Goal: Task Accomplishment & Management: Manage account settings

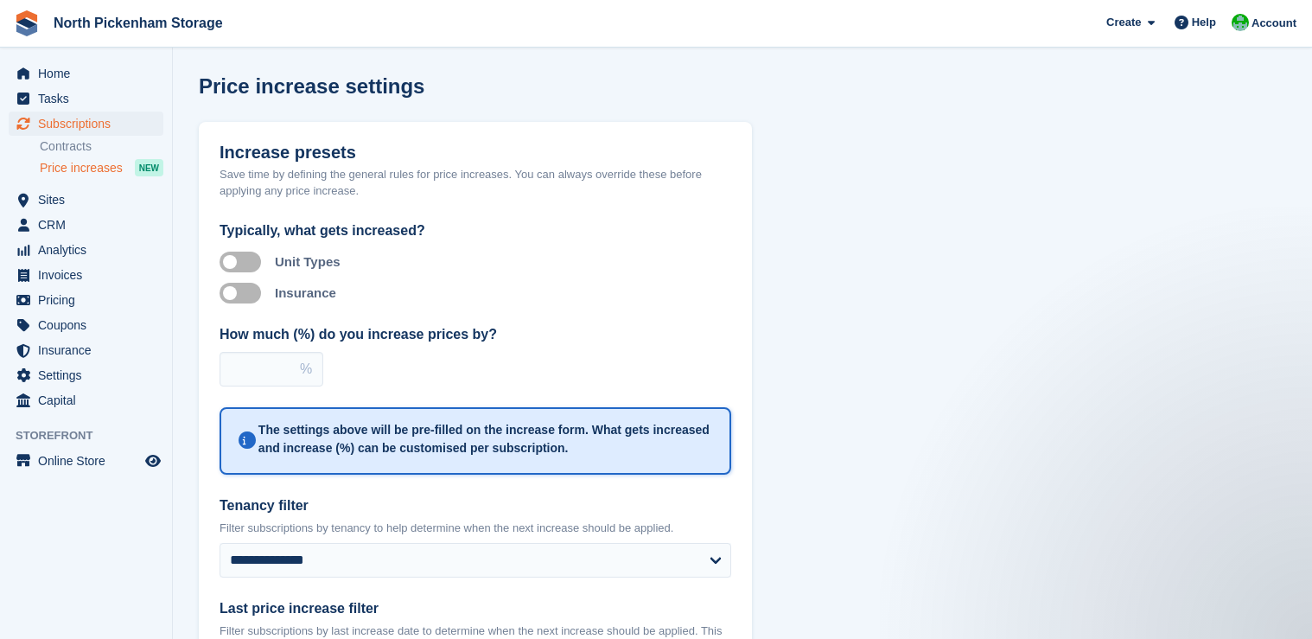
select select "**********"
click at [52, 76] on span "Home" at bounding box center [90, 73] width 104 height 24
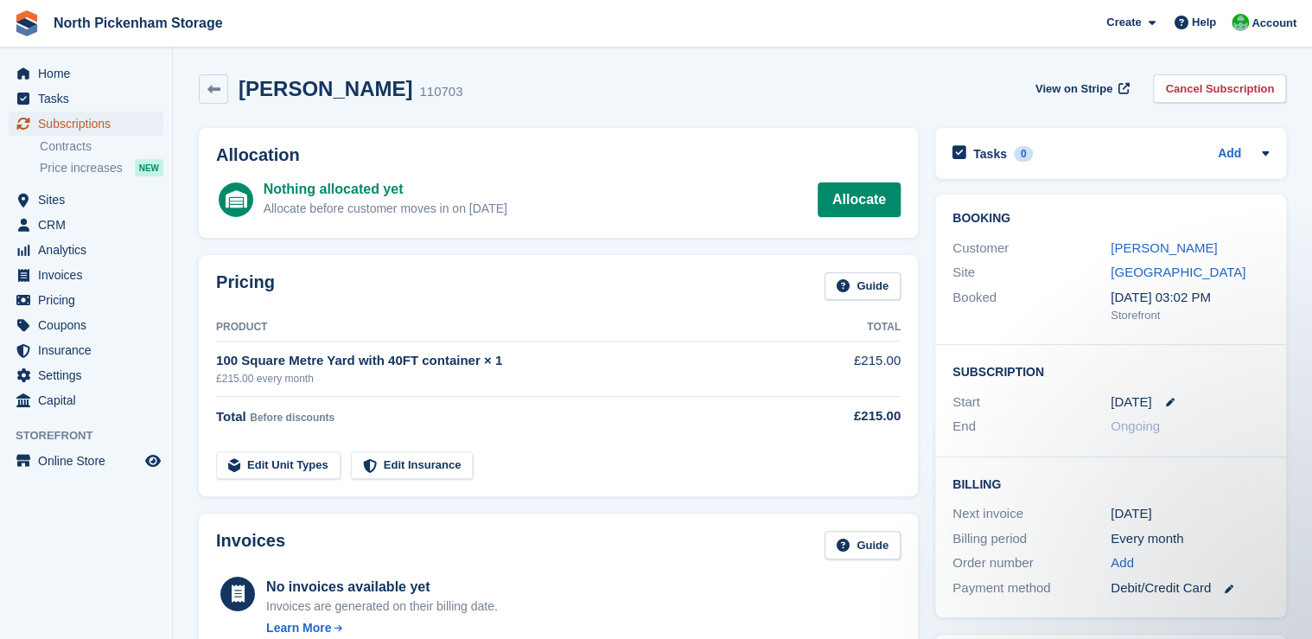
click at [80, 123] on span "Subscriptions" at bounding box center [90, 123] width 104 height 24
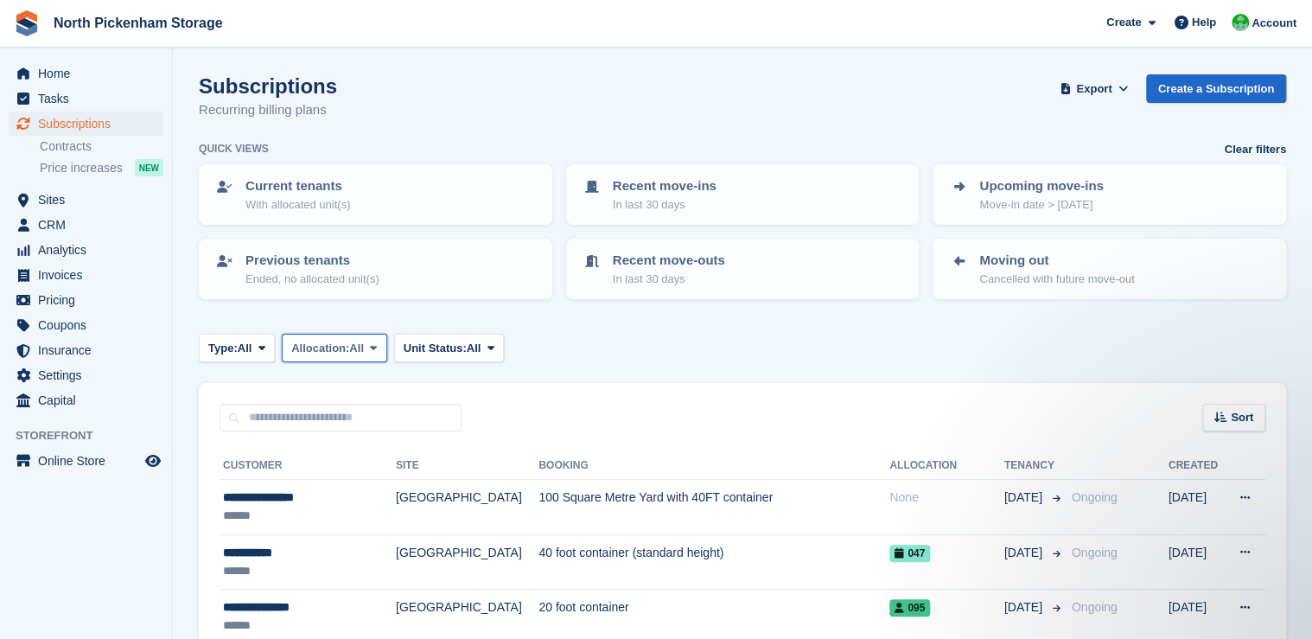
click at [364, 353] on span "All" at bounding box center [356, 348] width 15 height 17
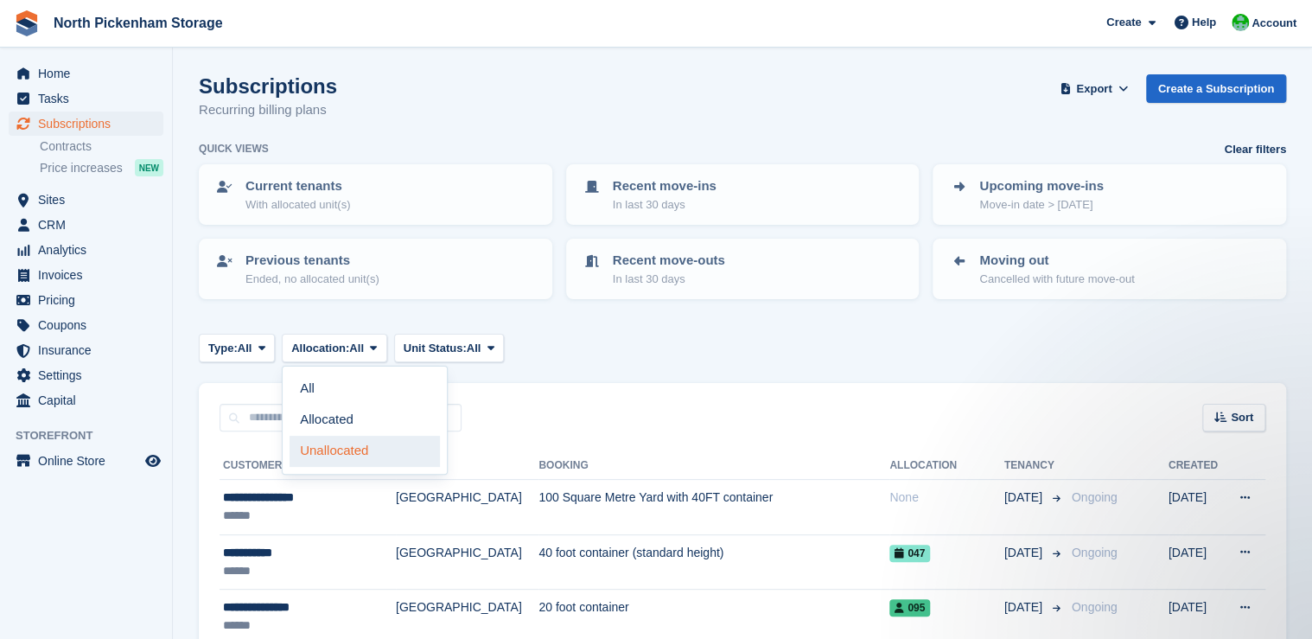
click at [347, 448] on link "Unallocated" at bounding box center [365, 451] width 150 height 31
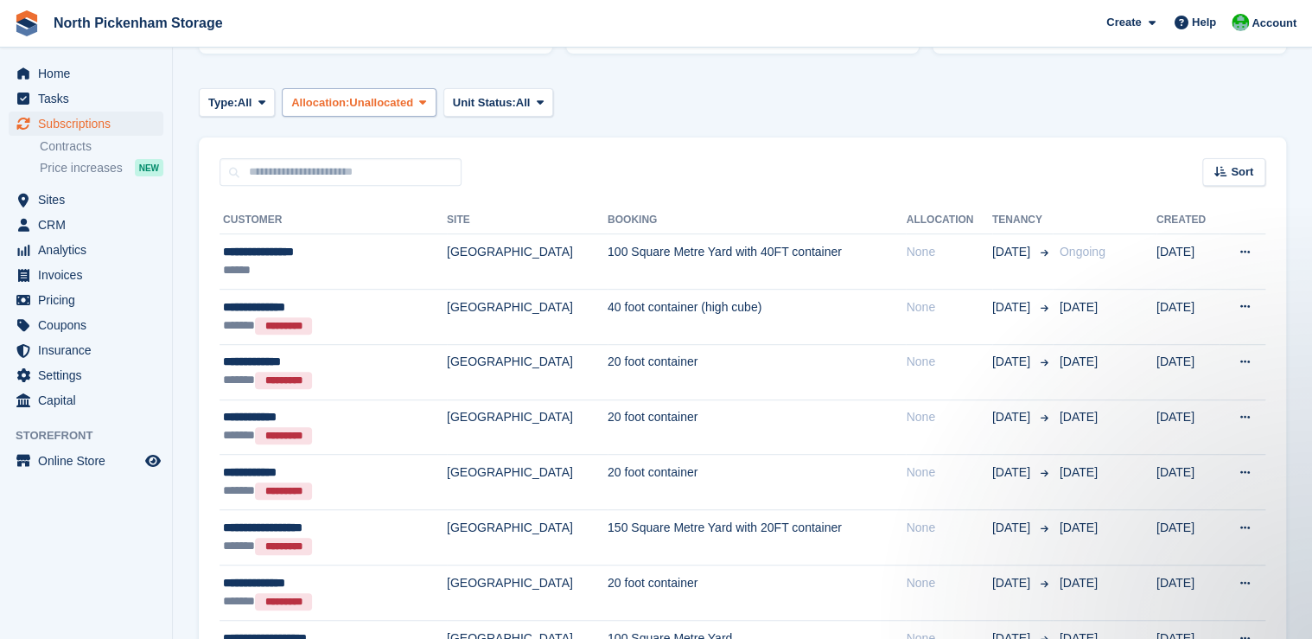
scroll to position [232, 0]
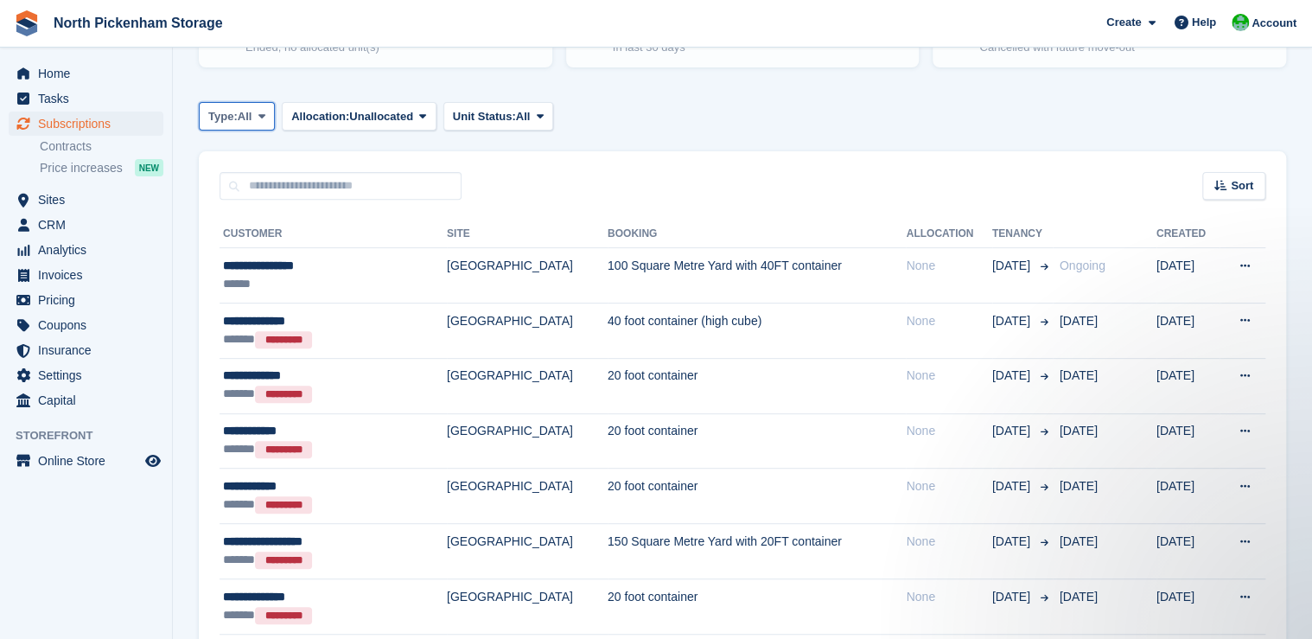
click at [263, 118] on icon at bounding box center [261, 116] width 7 height 11
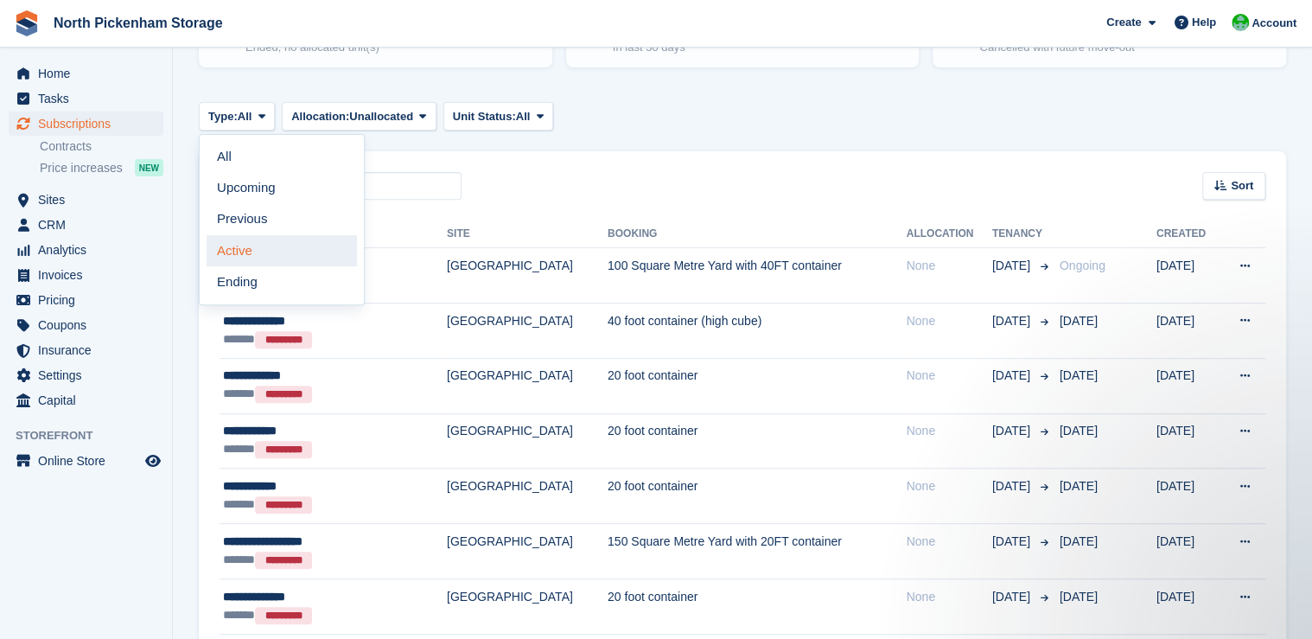
click at [277, 245] on link "Active" at bounding box center [282, 250] width 150 height 31
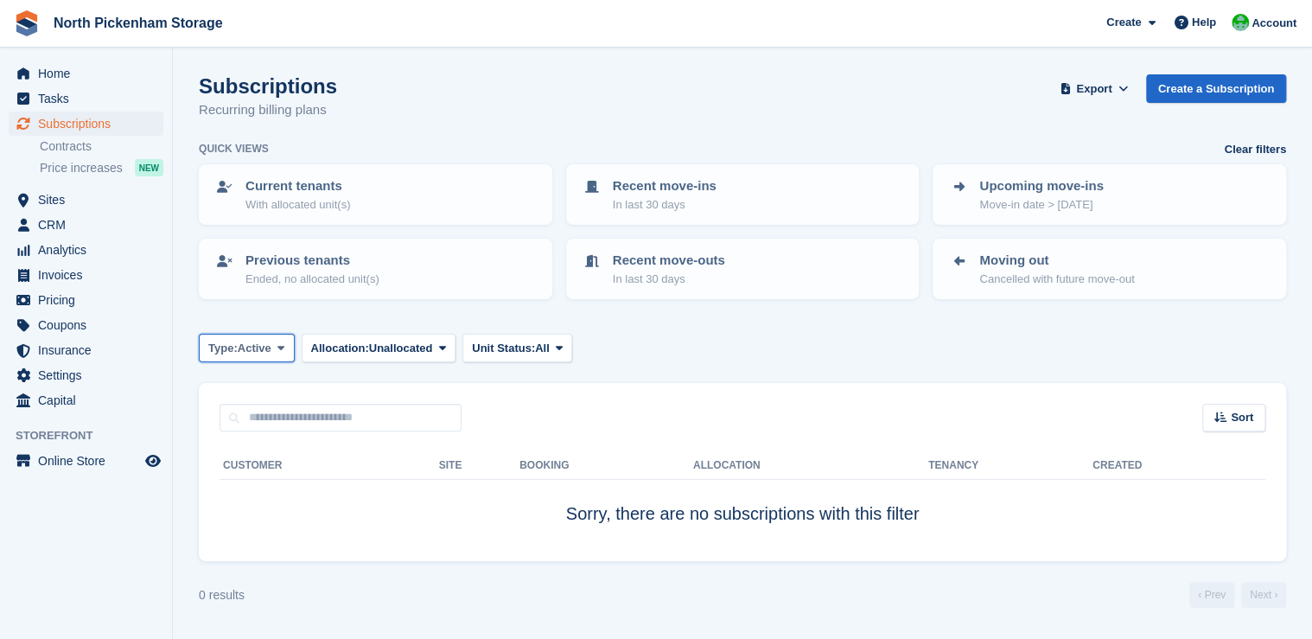
click at [270, 351] on span "Active" at bounding box center [255, 348] width 34 height 17
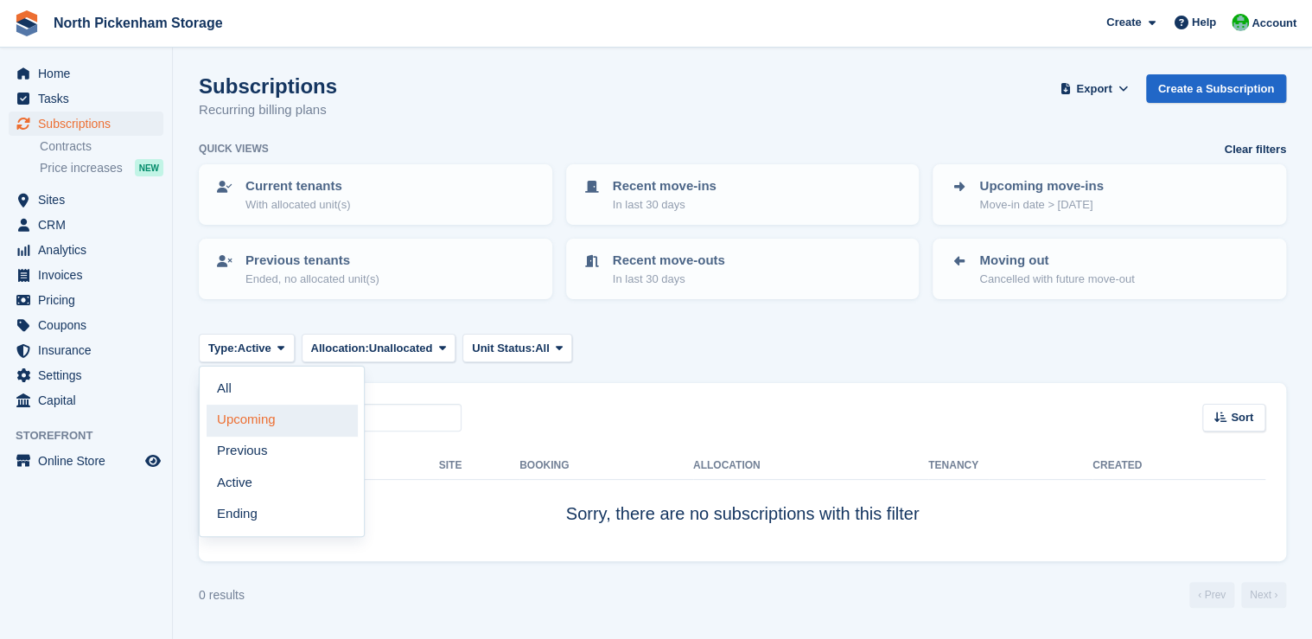
click at [258, 415] on link "Upcoming" at bounding box center [282, 419] width 150 height 31
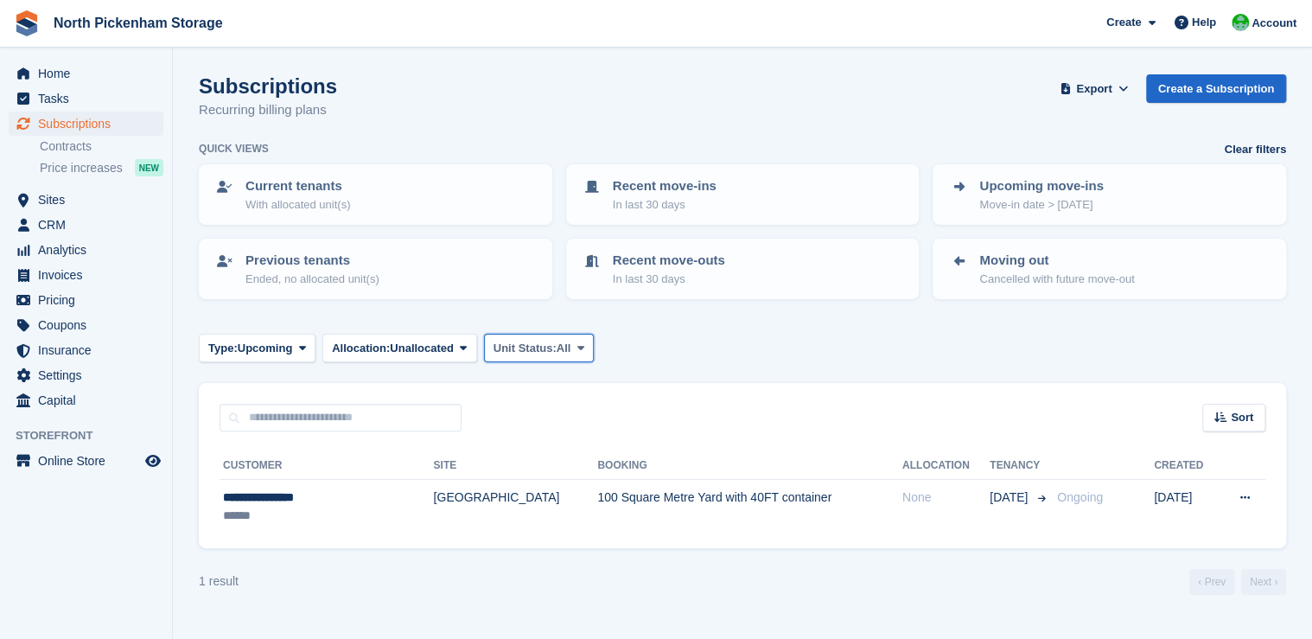
click at [544, 349] on span "Unit Status:" at bounding box center [524, 348] width 63 height 17
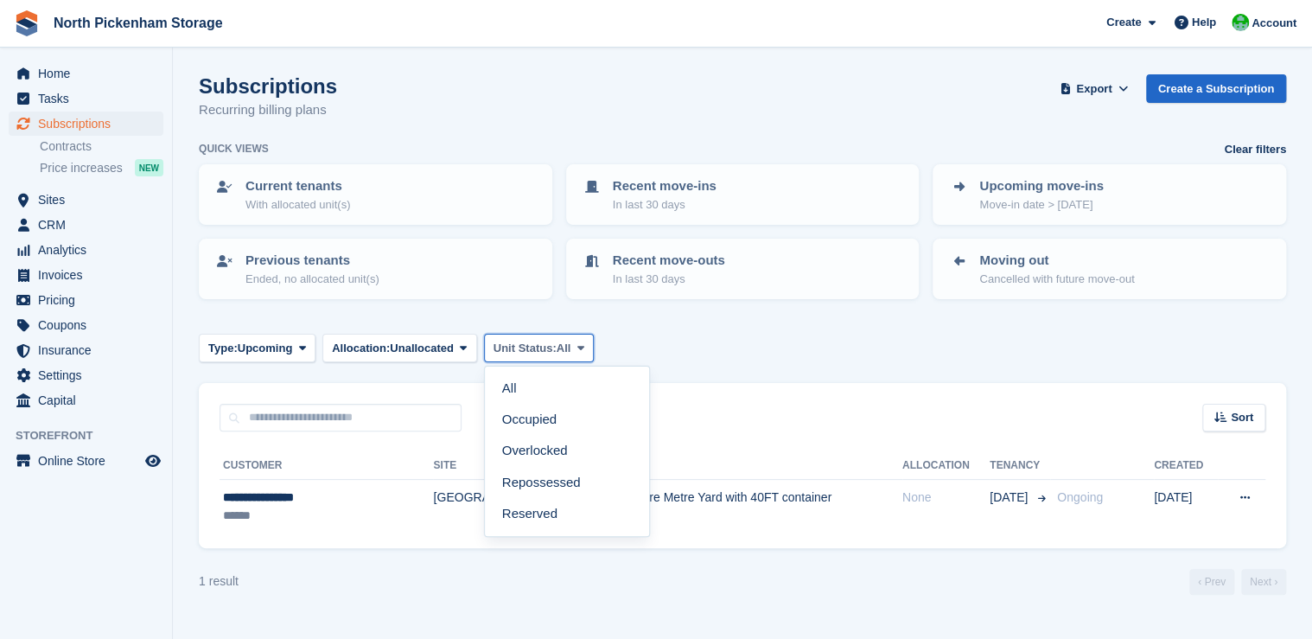
click at [544, 349] on span "Unit Status:" at bounding box center [524, 348] width 63 height 17
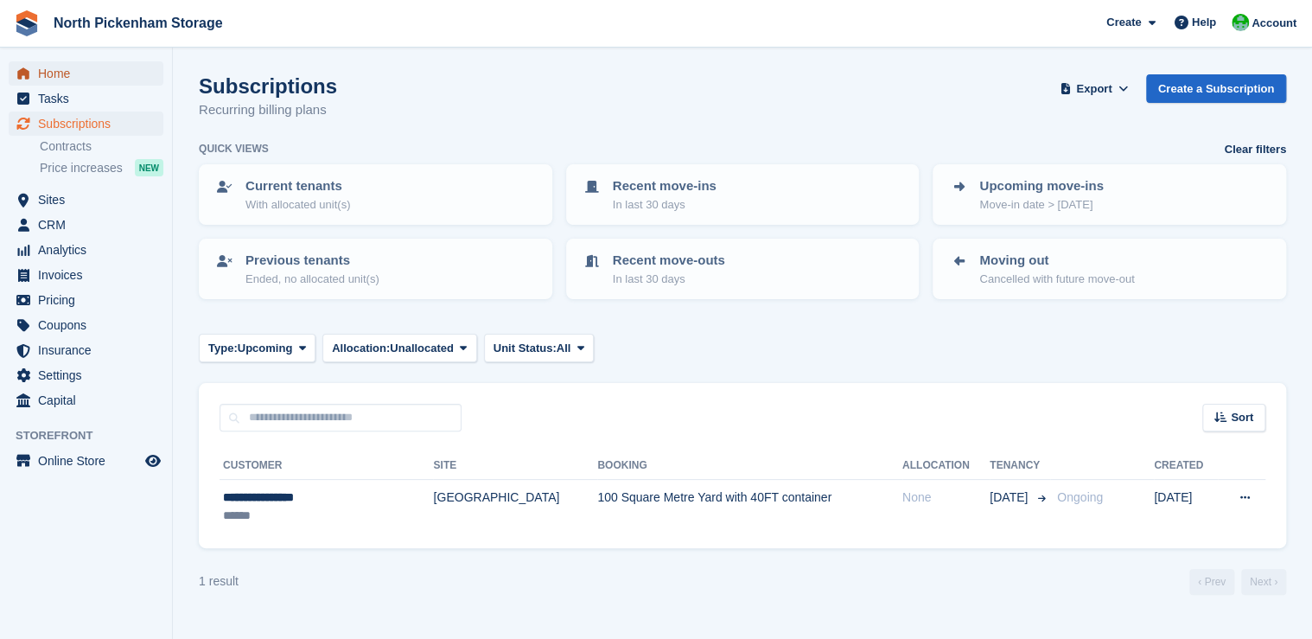
click at [67, 73] on span "Home" at bounding box center [90, 73] width 104 height 24
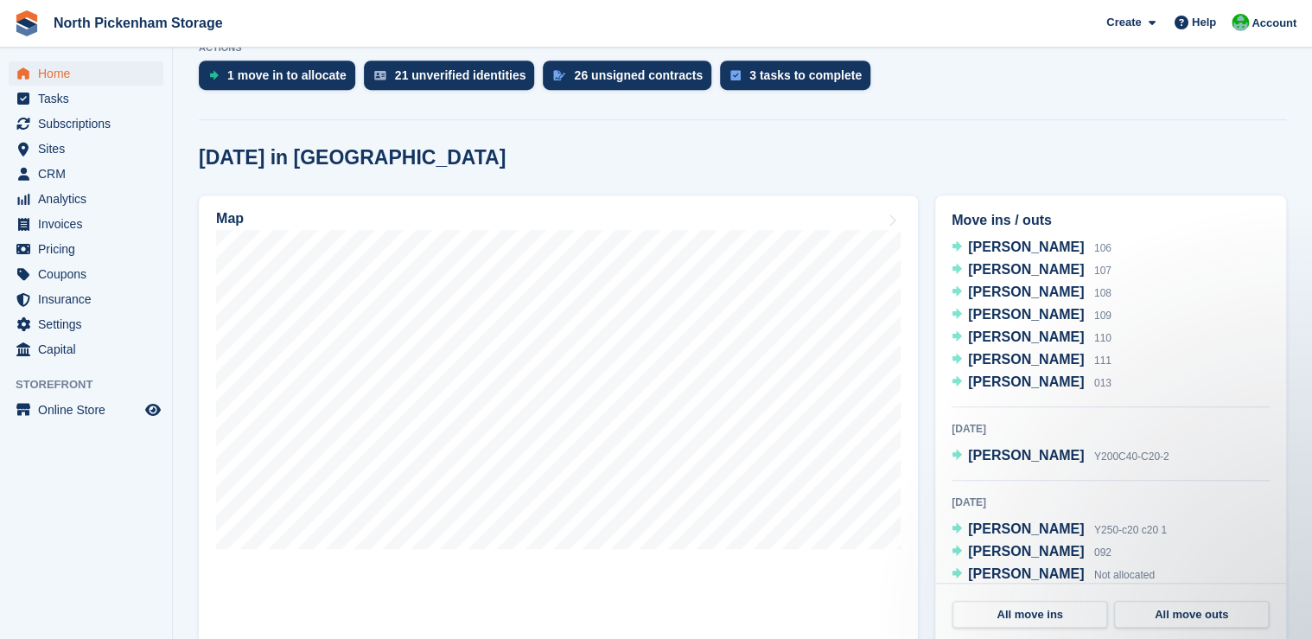
scroll to position [494, 0]
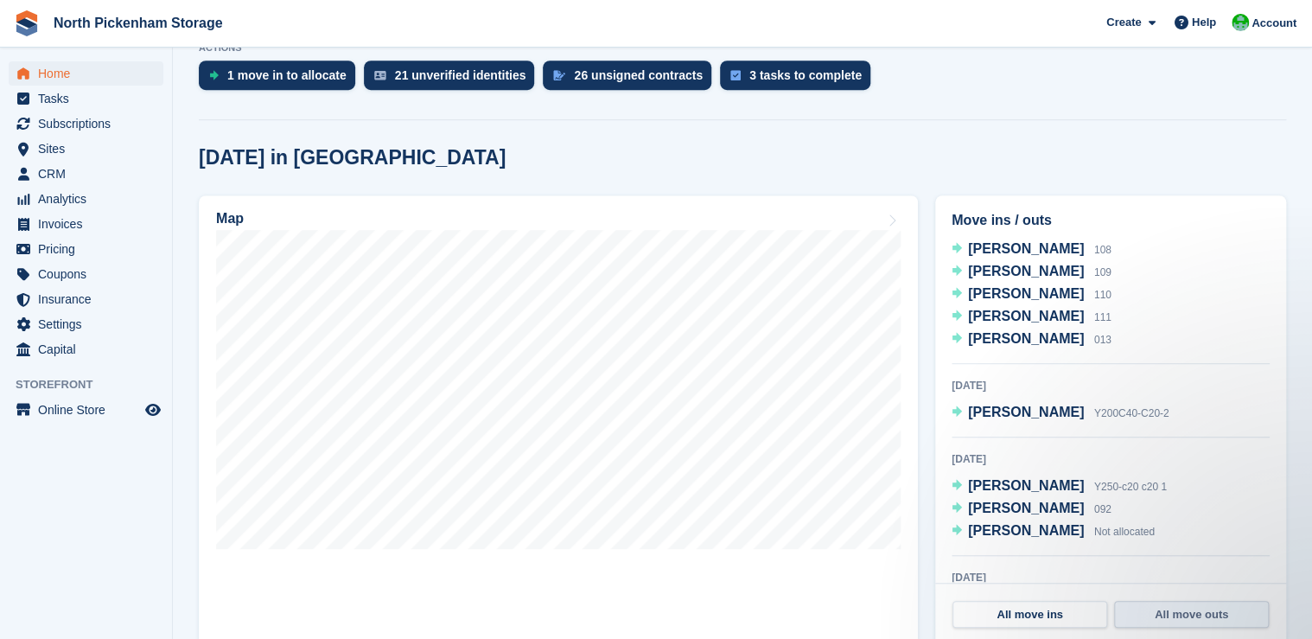
click at [1198, 616] on link "All move outs" at bounding box center [1191, 615] width 155 height 28
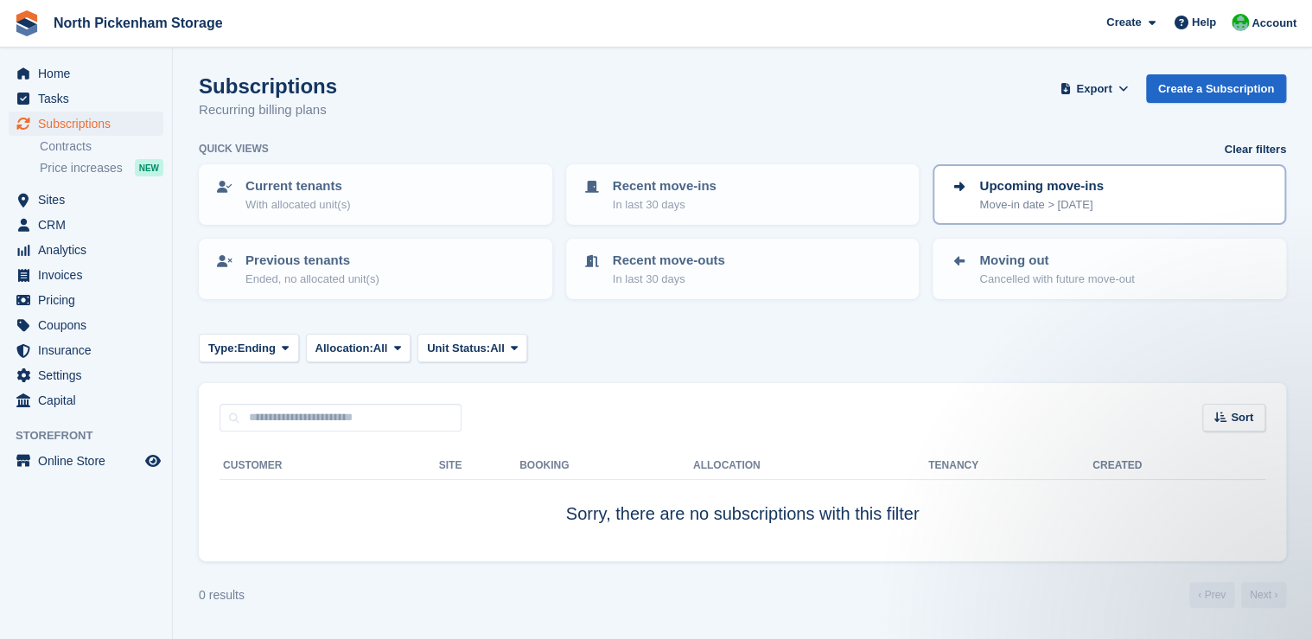
click at [1016, 181] on p "Upcoming move-ins" at bounding box center [1041, 186] width 124 height 20
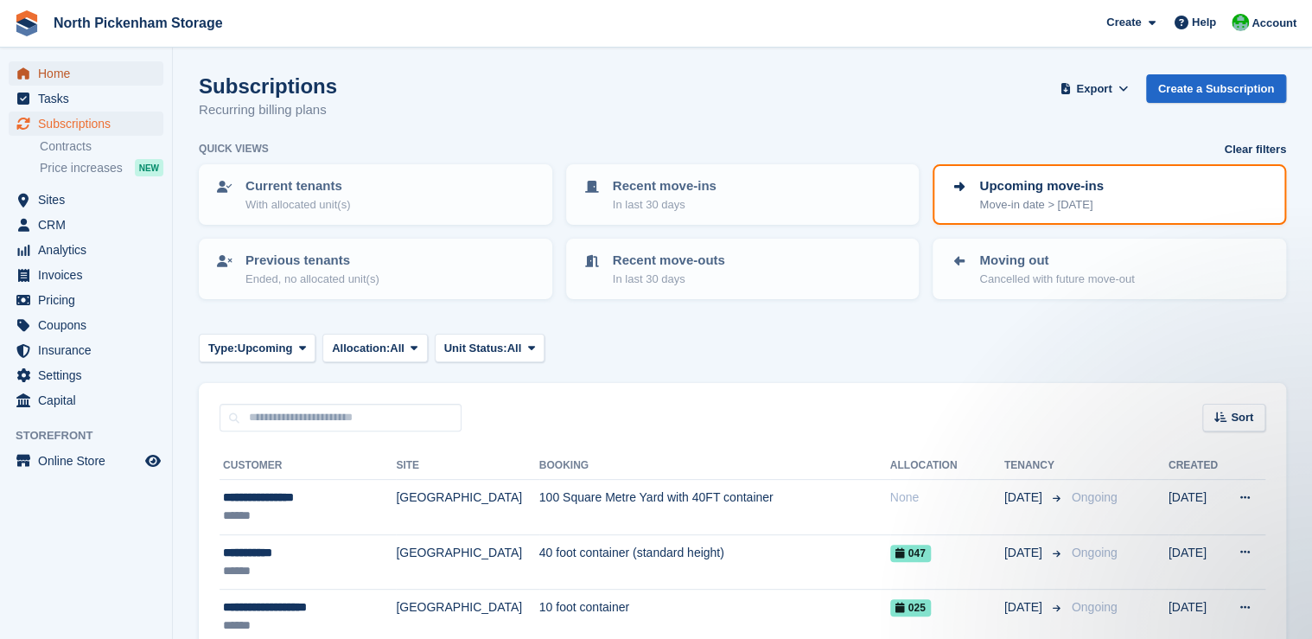
click at [73, 82] on span "Home" at bounding box center [90, 73] width 104 height 24
